Goal: Task Accomplishment & Management: Use online tool/utility

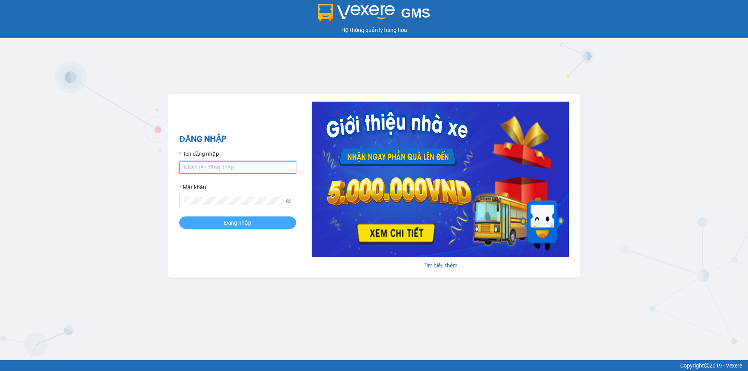
type input "an.tuantrung"
drag, startPoint x: 221, startPoint y: 219, endPoint x: 226, endPoint y: 215, distance: 5.8
click at [221, 219] on button "Đăng nhập" at bounding box center [237, 223] width 117 height 12
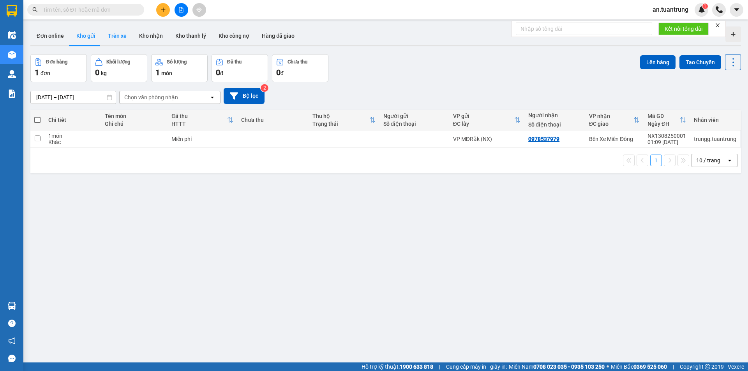
click at [116, 37] on button "Trên xe" at bounding box center [117, 35] width 31 height 19
